Goal: Task Accomplishment & Management: Manage account settings

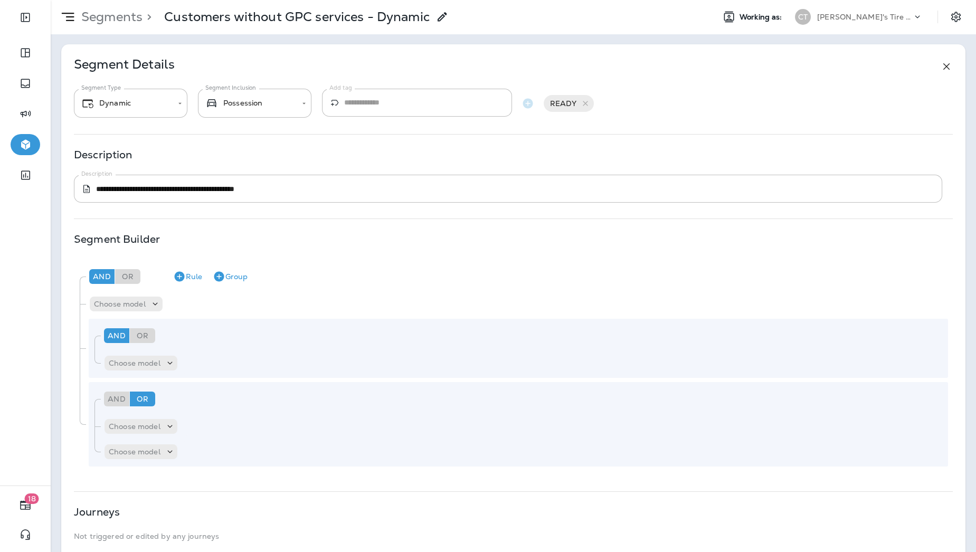
click at [108, 21] on p "Segments" at bounding box center [109, 17] width 65 height 16
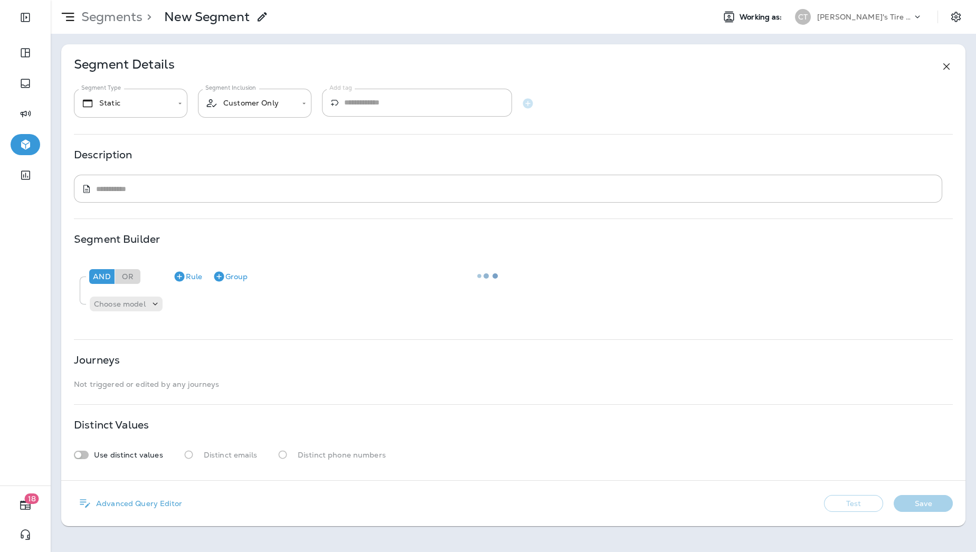
type input "*******"
type input "********"
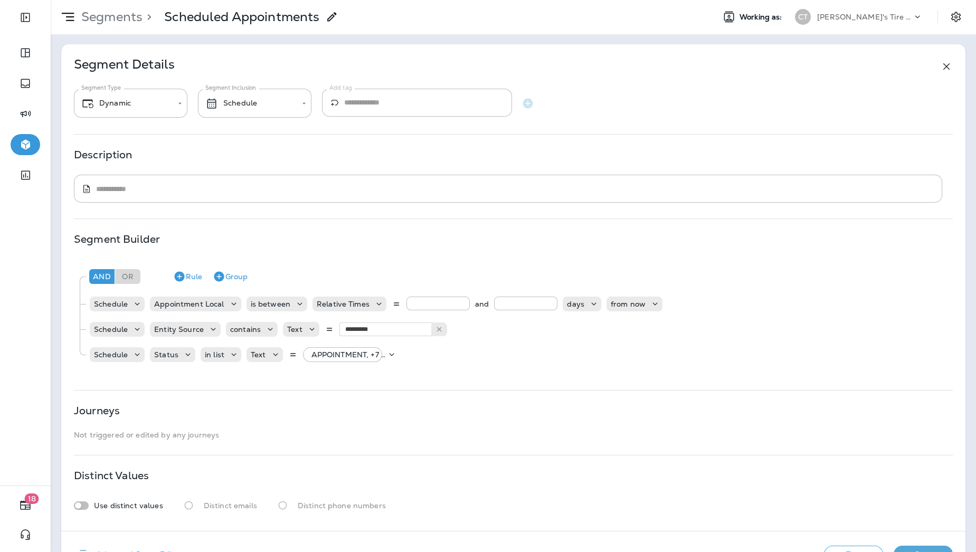
click at [829, 546] on button "Test" at bounding box center [853, 554] width 59 height 17
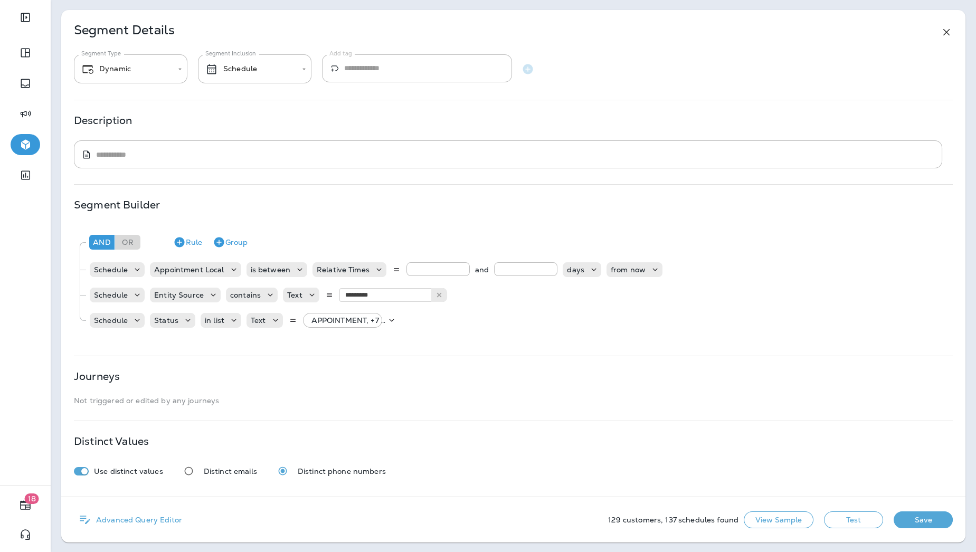
click at [480, 474] on div "Use distinct values Distinct emails Distinct phone numbers" at bounding box center [513, 471] width 879 height 20
click at [911, 518] on button "Save" at bounding box center [922, 519] width 59 height 17
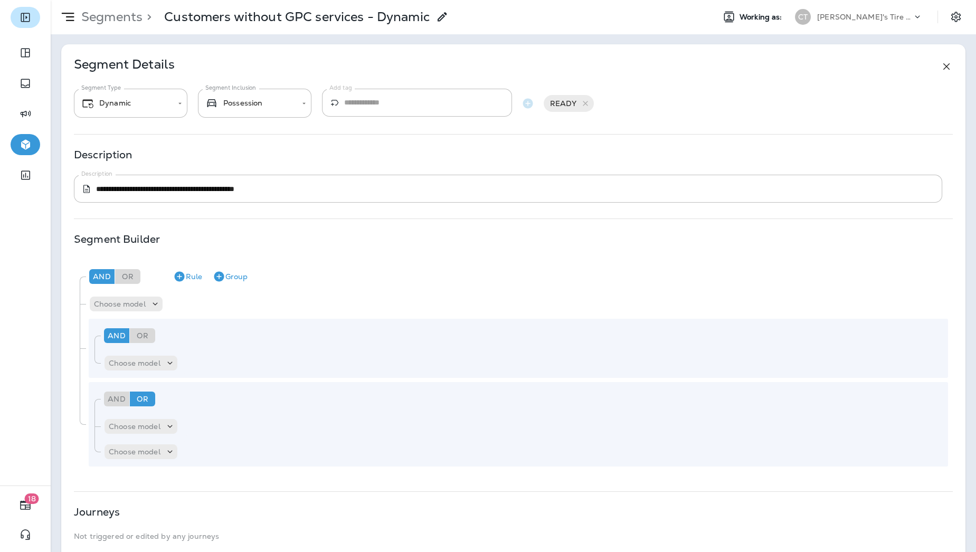
click at [21, 19] on icon "Expand Sidebar" at bounding box center [25, 17] width 9 height 9
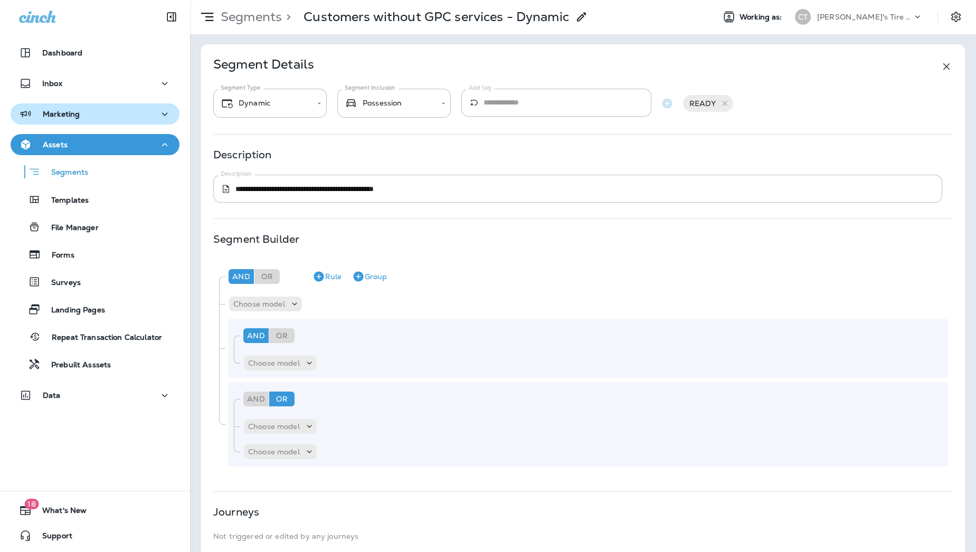
drag, startPoint x: 56, startPoint y: 105, endPoint x: 40, endPoint y: 123, distance: 24.3
click at [40, 123] on button "Marketing" at bounding box center [95, 113] width 169 height 21
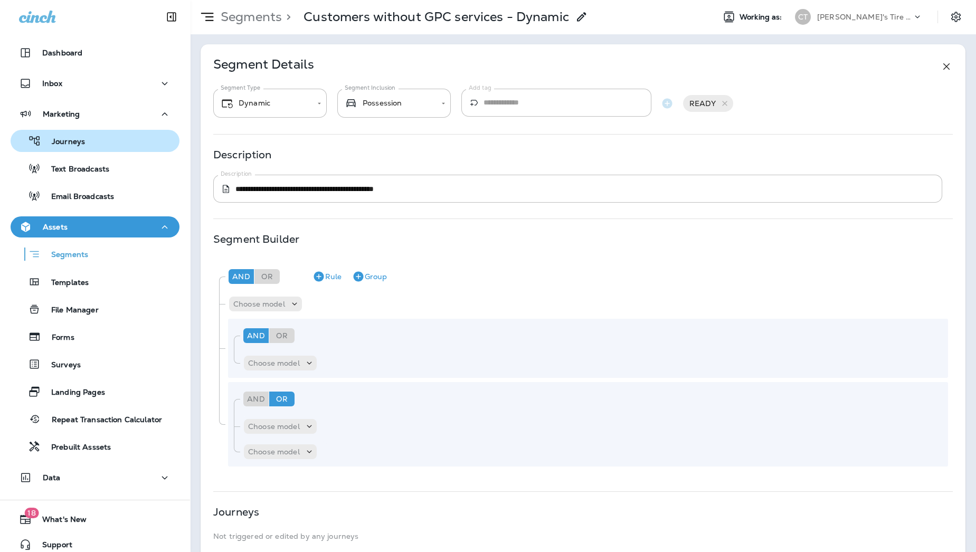
click at [51, 141] on p "Journeys" at bounding box center [63, 142] width 44 height 10
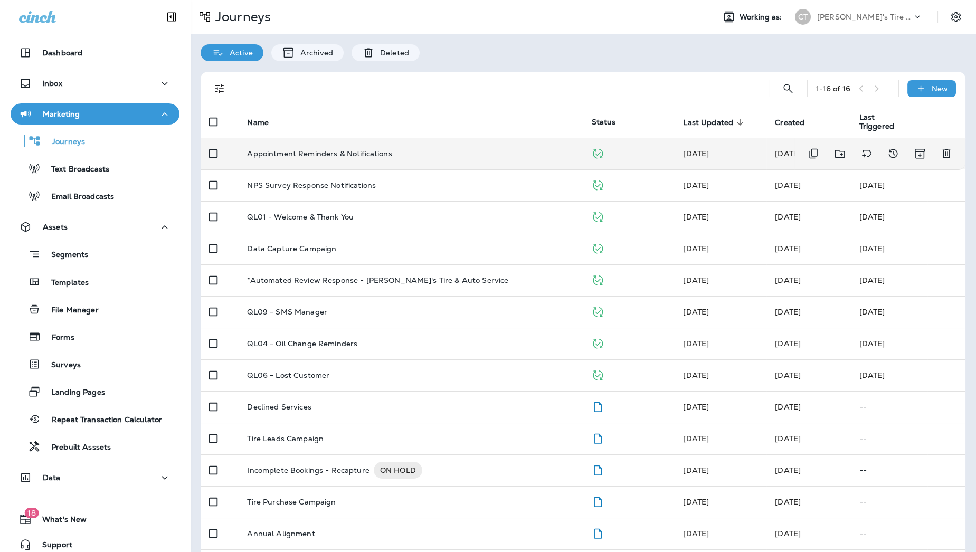
click at [286, 159] on td "Appointment Reminders & Notifications" at bounding box center [411, 154] width 344 height 32
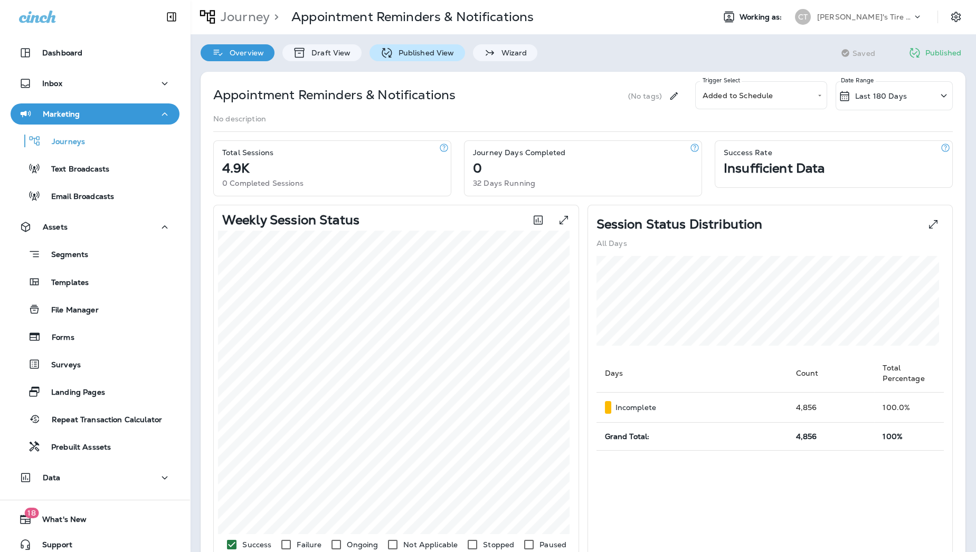
click at [422, 47] on div "Published View" at bounding box center [417, 52] width 96 height 17
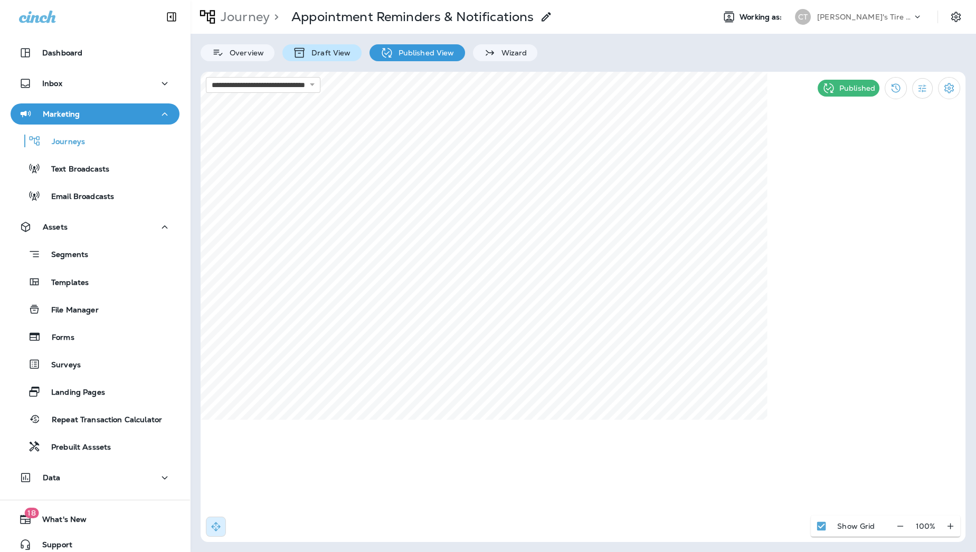
click at [169, 16] on icon "Collapse Sidebar" at bounding box center [171, 17] width 13 height 13
